Goal: Task Accomplishment & Management: Use online tool/utility

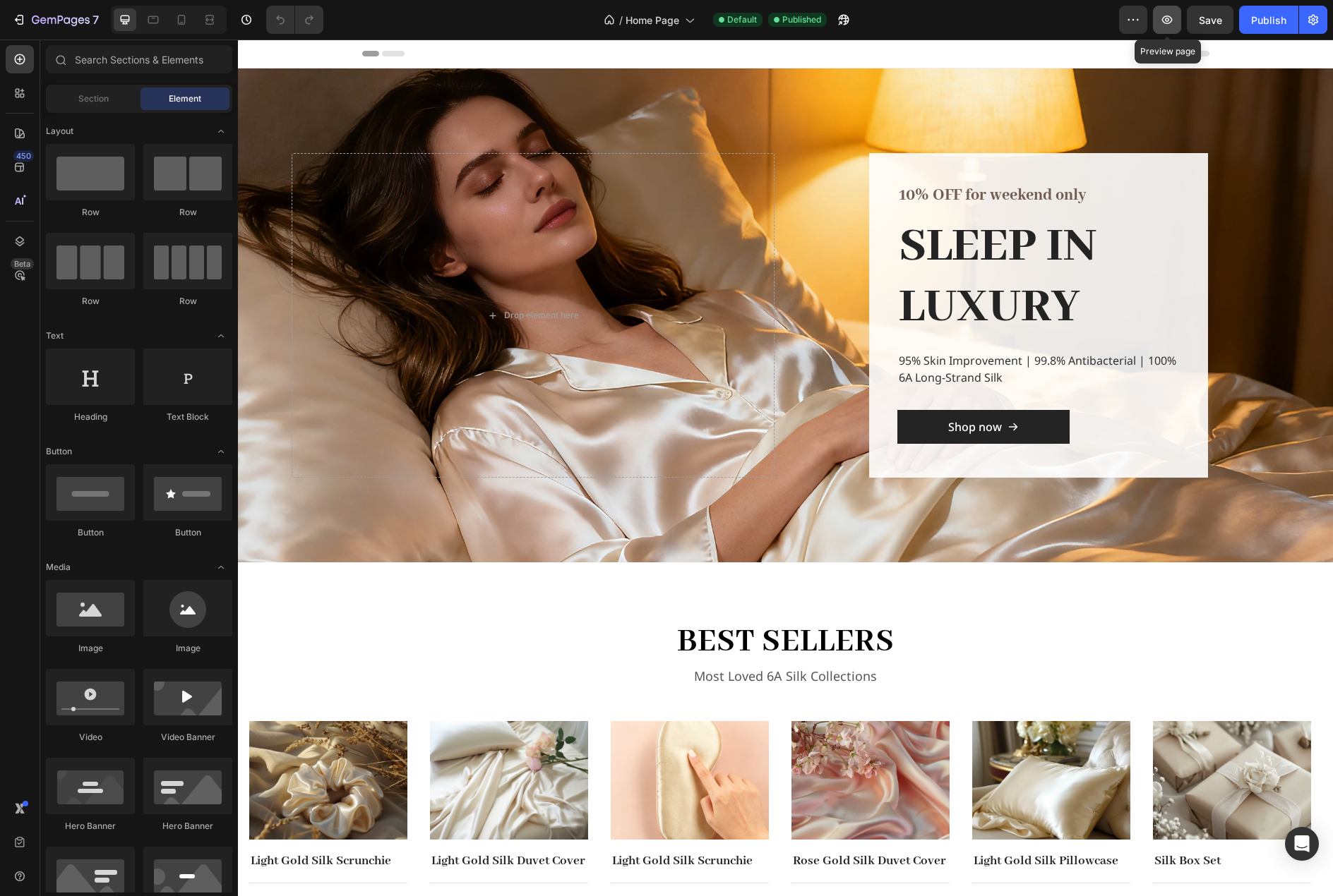
click at [1173, 14] on icon "button" at bounding box center [1166, 20] width 14 height 14
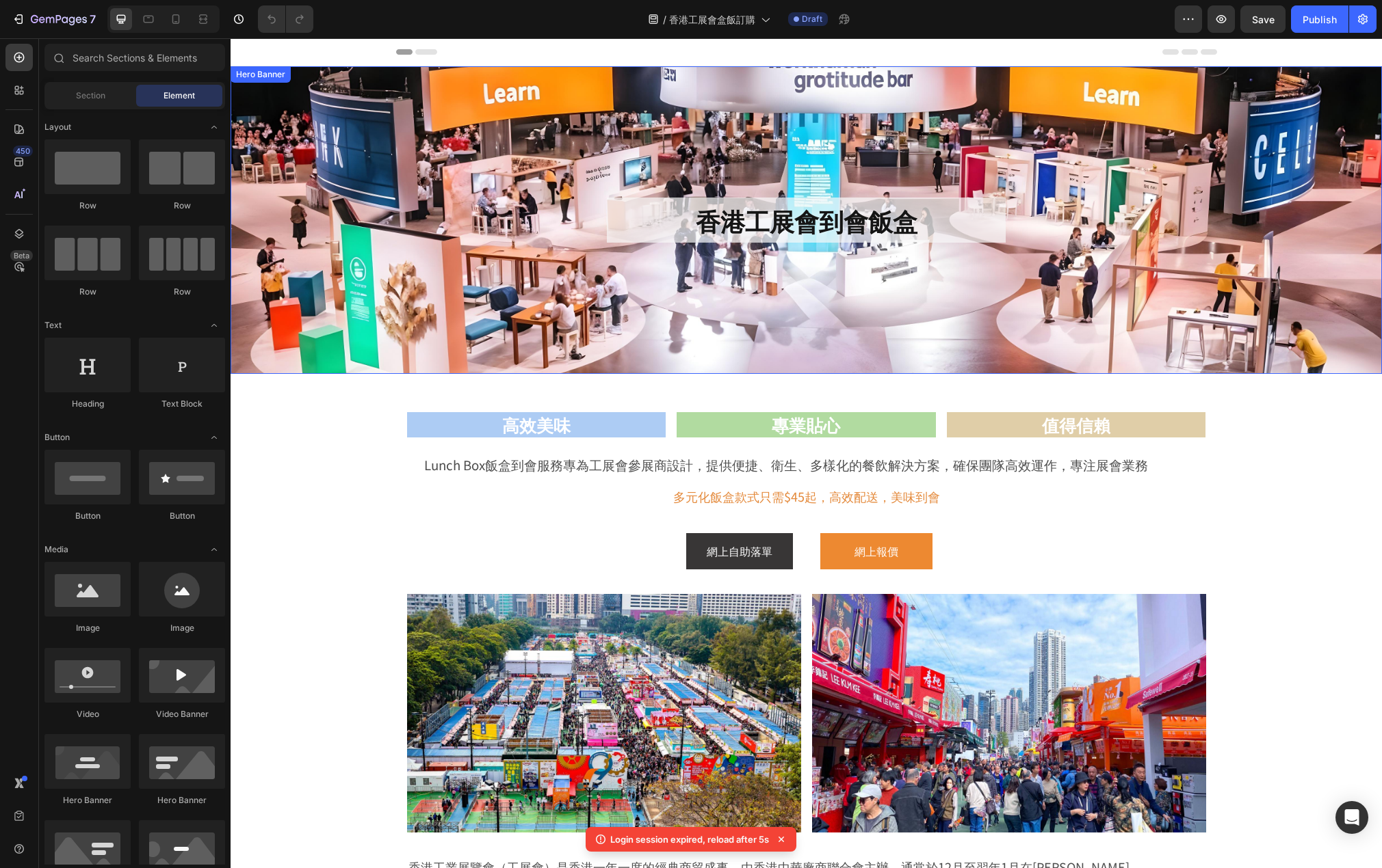
click at [1241, 240] on div "香港工展會到會飯盒 Heading" at bounding box center [806, 221] width 1151 height 46
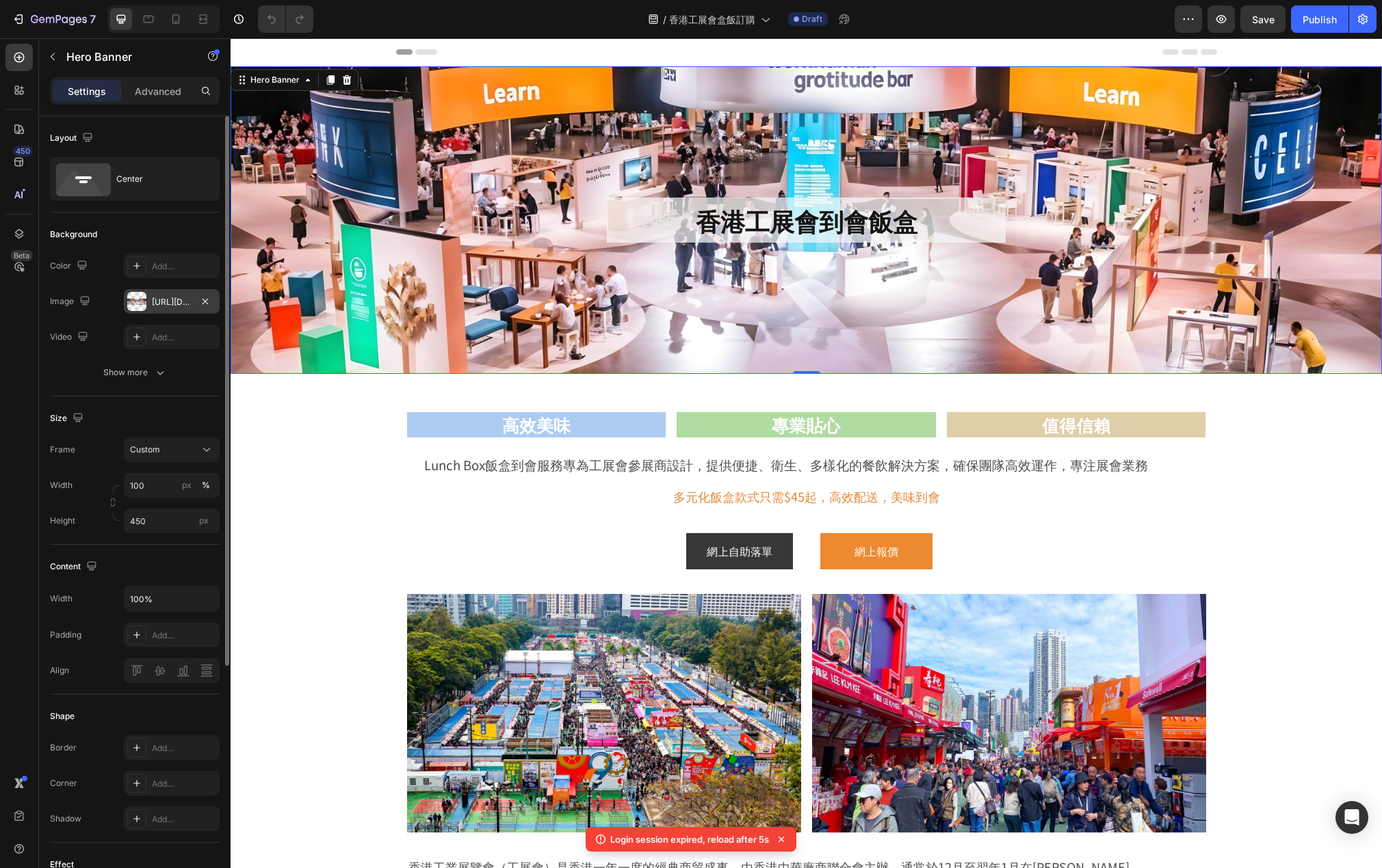
click at [169, 300] on div "https://cdn.shopify.com/s/files/1/0836/7715/1505/files/gempages_509728002079196…" at bounding box center [172, 301] width 40 height 12
